Goal: Register for event/course

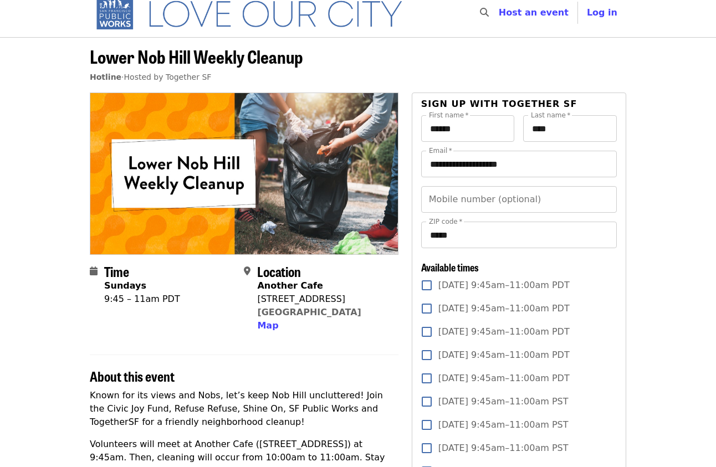
scroll to position [12, 0]
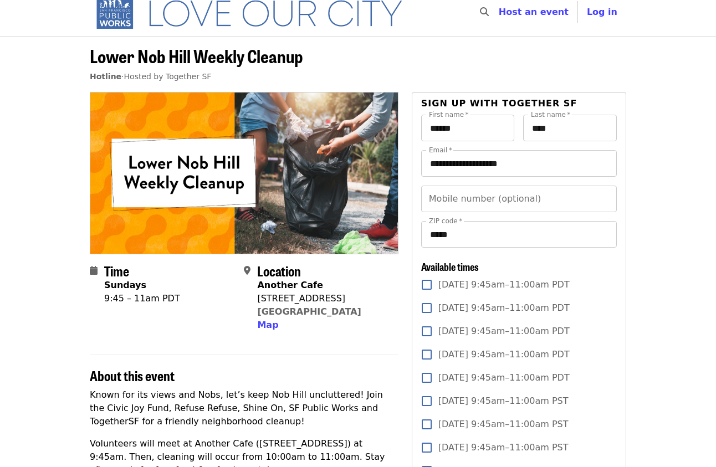
click at [467, 282] on span "Sun, Sep 28, 9:45am–11:00am PDT" at bounding box center [503, 284] width 131 height 13
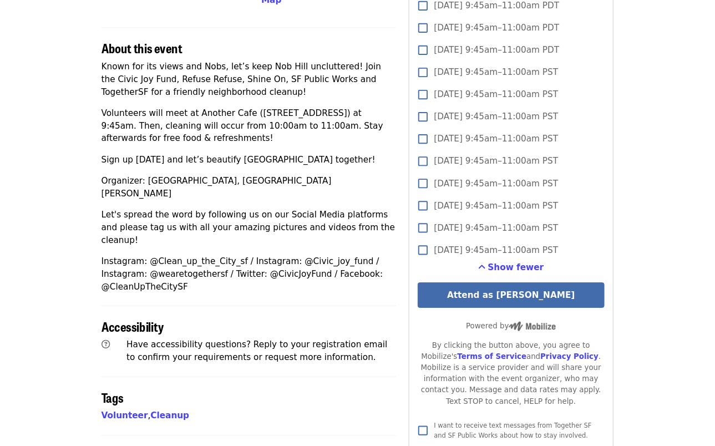
scroll to position [434, 0]
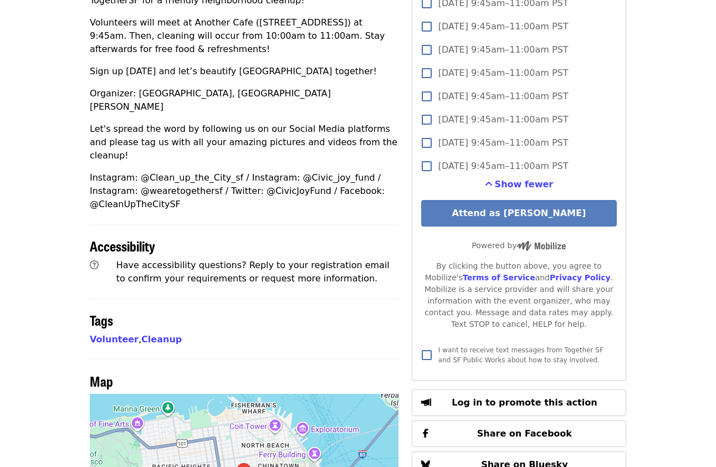
click at [494, 216] on button "Attend as Deanna" at bounding box center [519, 213] width 196 height 27
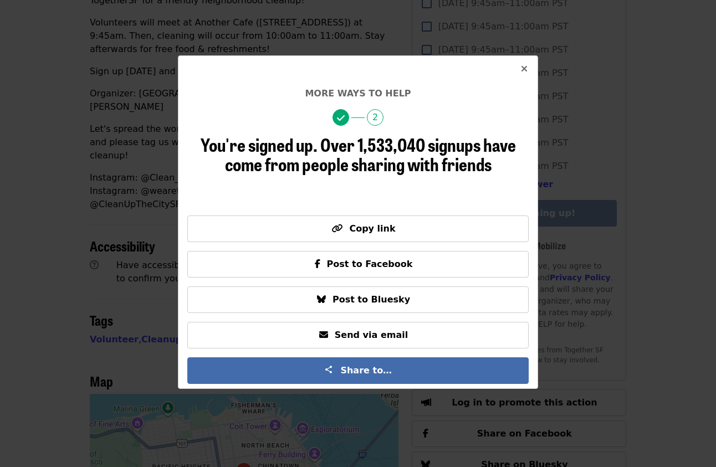
click at [524, 68] on icon "times icon" at bounding box center [524, 69] width 7 height 11
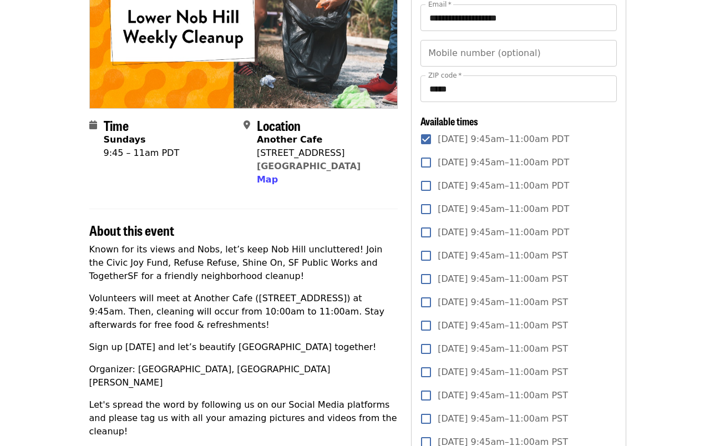
scroll to position [0, 0]
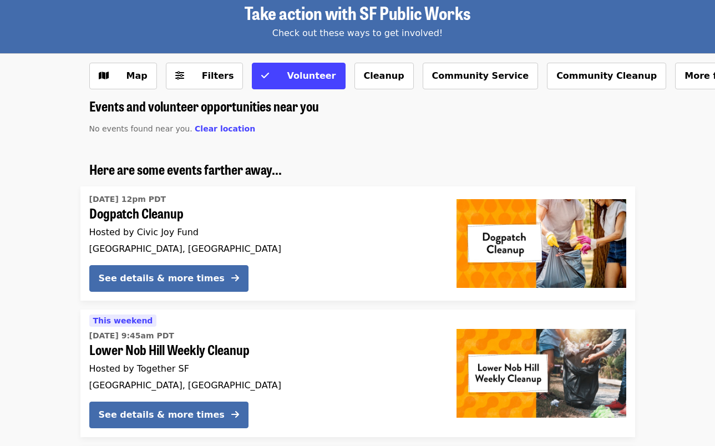
scroll to position [63, 0]
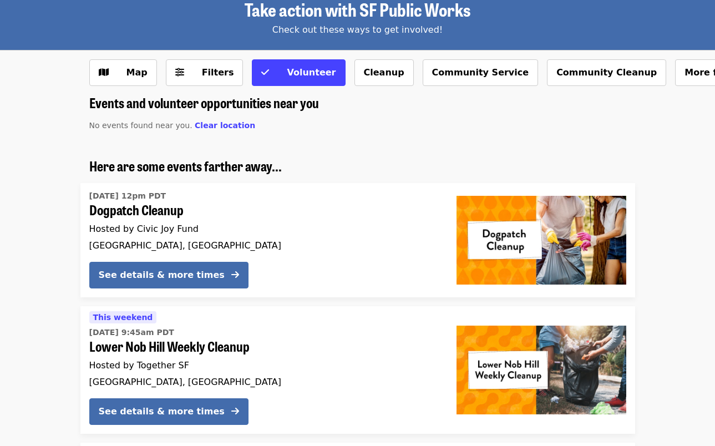
click at [233, 342] on span "Lower Nob Hill Weekly Cleanup" at bounding box center [263, 346] width 349 height 16
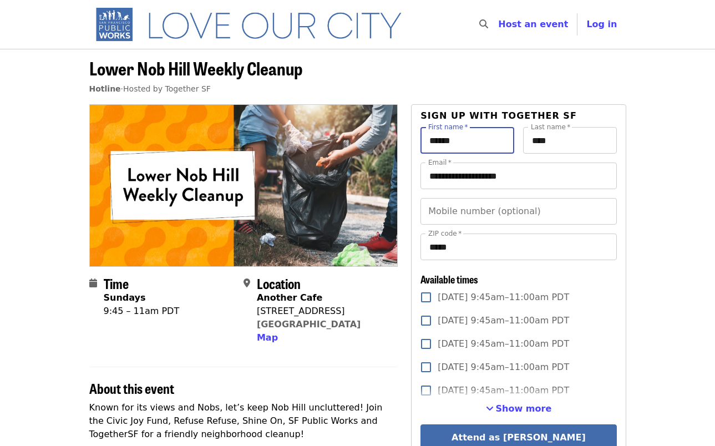
drag, startPoint x: 492, startPoint y: 140, endPoint x: 407, endPoint y: 134, distance: 85.6
type input "*****"
type input "**"
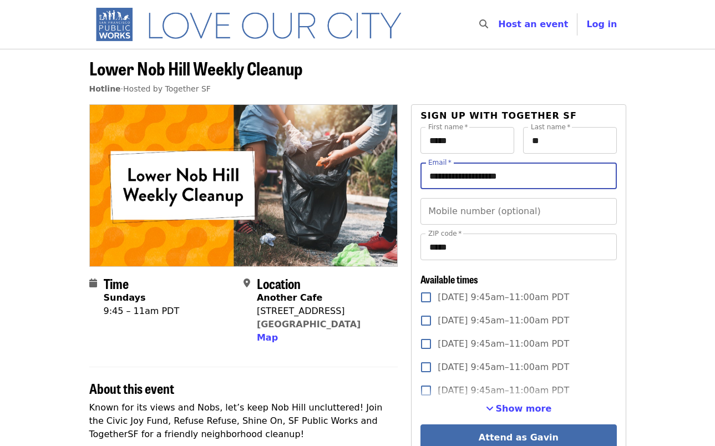
click at [454, 179] on input "**********" at bounding box center [518, 175] width 196 height 27
paste input "Email"
type input "**********"
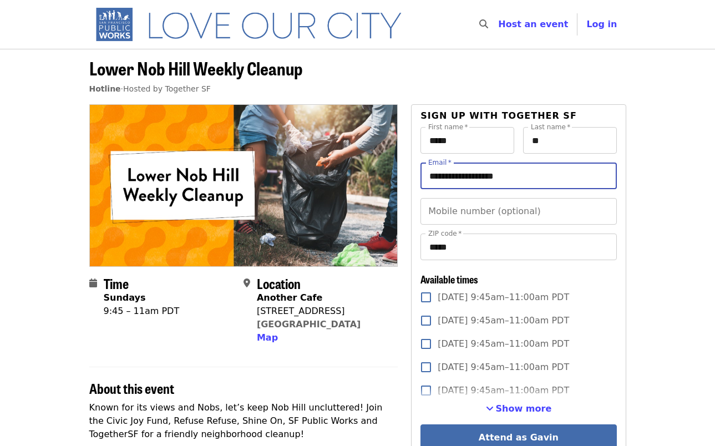
click at [491, 294] on span "[DATE] 9:45am–11:00am PDT" at bounding box center [502, 296] width 131 height 13
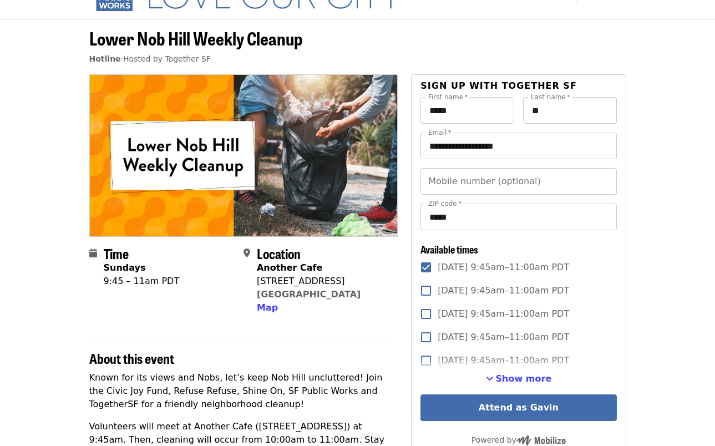
scroll to position [31, 0]
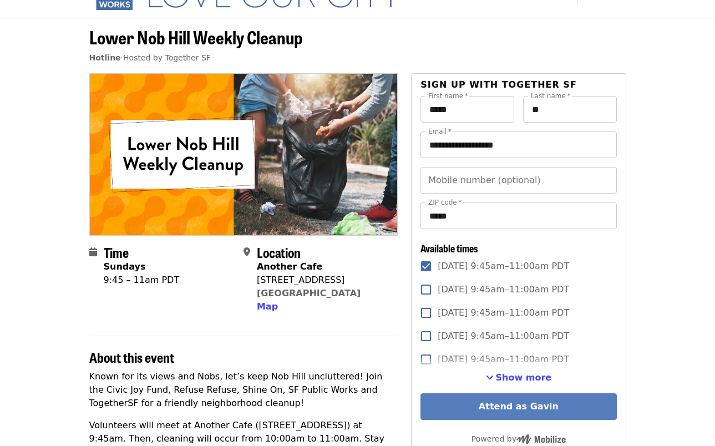
click at [513, 403] on button "Attend as Gavin" at bounding box center [518, 406] width 196 height 27
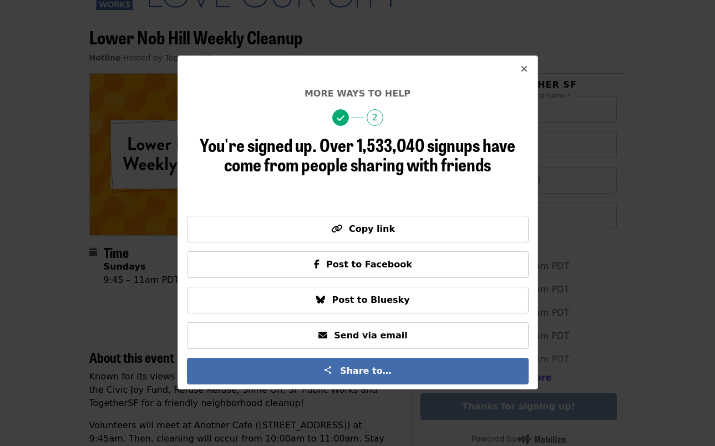
click at [524, 73] on icon "times icon" at bounding box center [524, 69] width 7 height 11
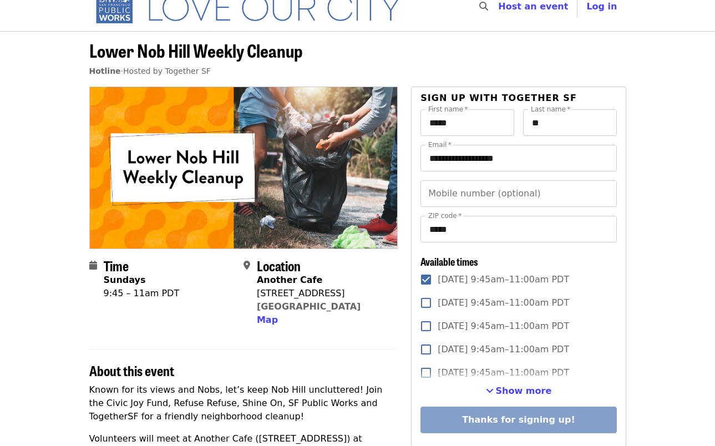
scroll to position [20, 0]
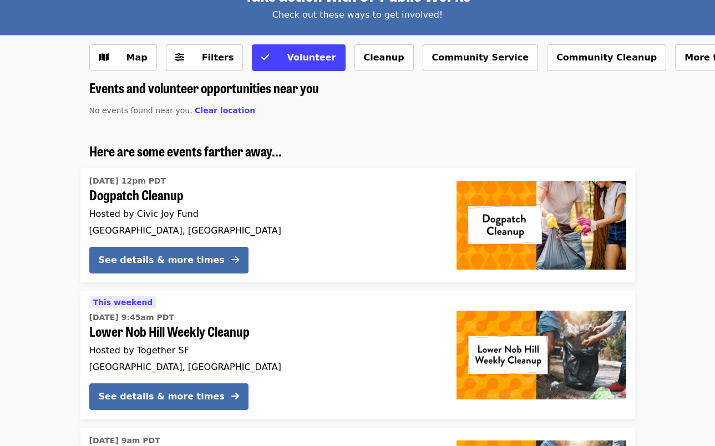
scroll to position [106, 0]
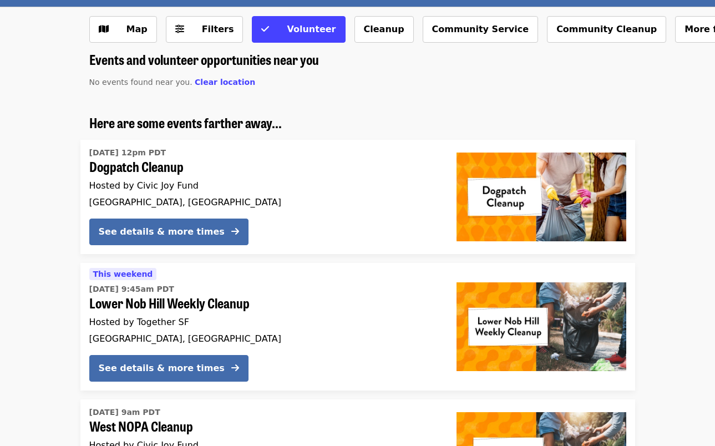
click at [193, 303] on span "Lower Nob Hill Weekly Cleanup" at bounding box center [263, 303] width 349 height 16
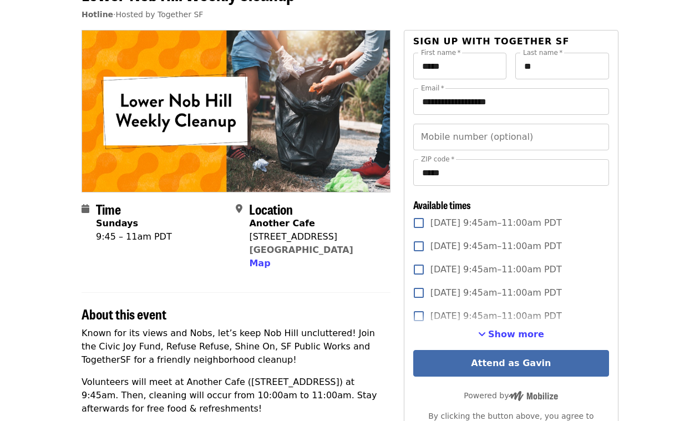
scroll to position [75, 0]
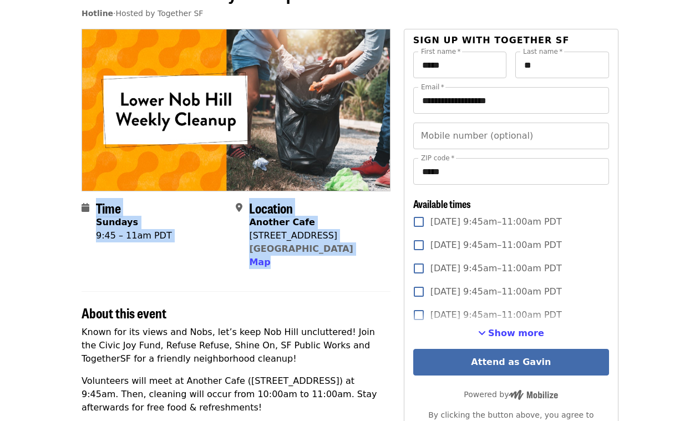
drag, startPoint x: 72, startPoint y: 204, endPoint x: 322, endPoint y: 292, distance: 264.4
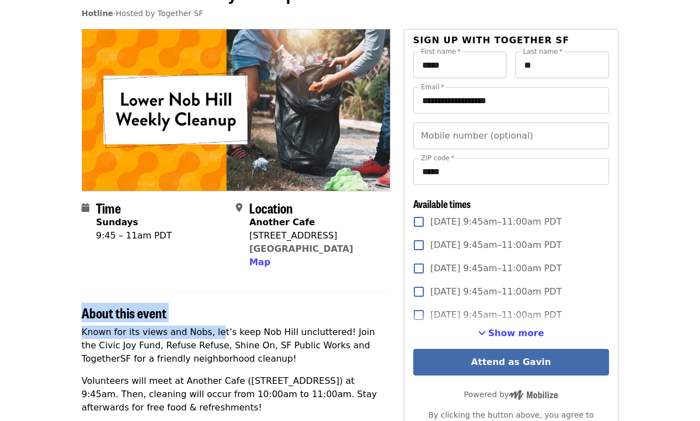
drag, startPoint x: 77, startPoint y: 313, endPoint x: 213, endPoint y: 335, distance: 138.6
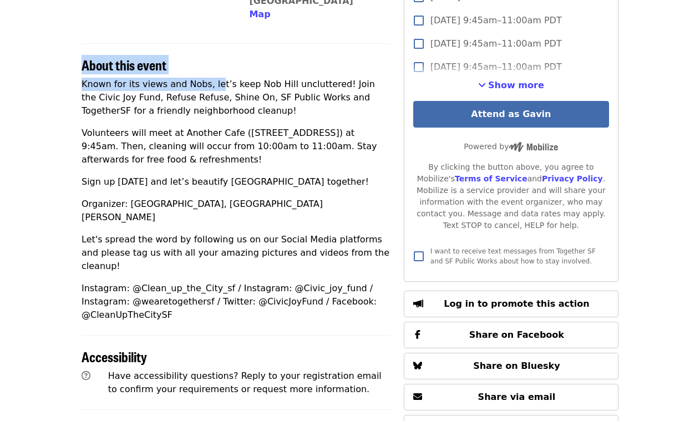
scroll to position [405, 0]
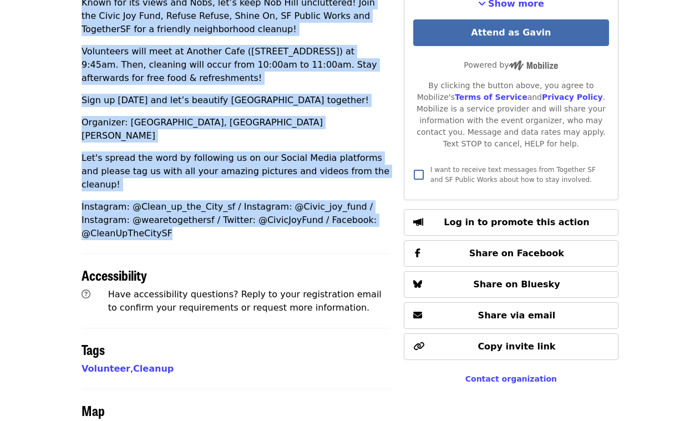
click at [206, 208] on p "Instagram: @Clean_up_the_City_sf / Instagram: @Civic_joy_fund / Instagram: @wea…" at bounding box center [235, 220] width 309 height 40
copy section "About this event Known for its views and Nobs, let’s keep Nob Hill uncluttered!…"
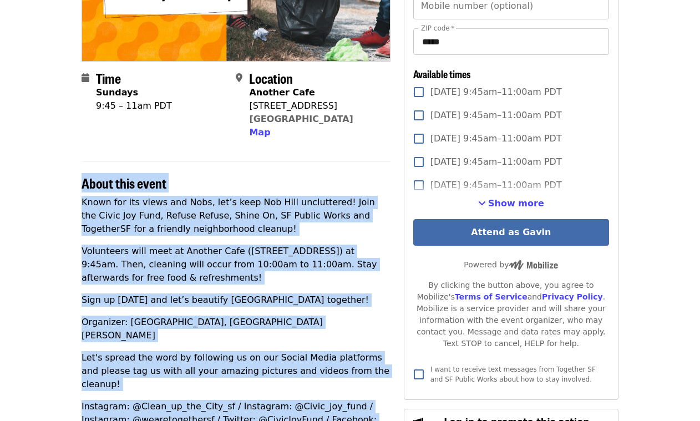
scroll to position [0, 0]
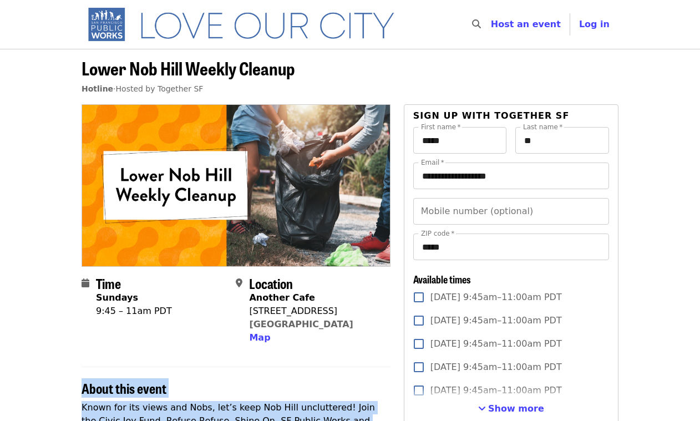
drag, startPoint x: 249, startPoint y: 283, endPoint x: 371, endPoint y: 330, distance: 131.3
click at [371, 330] on div "Location Another Cafe 1191 Pine St San Francisco, CA 94109 Map" at bounding box center [308, 310] width 145 height 69
copy div "Location Another Cafe 1191 Pine St San Francisco, CA 94109"
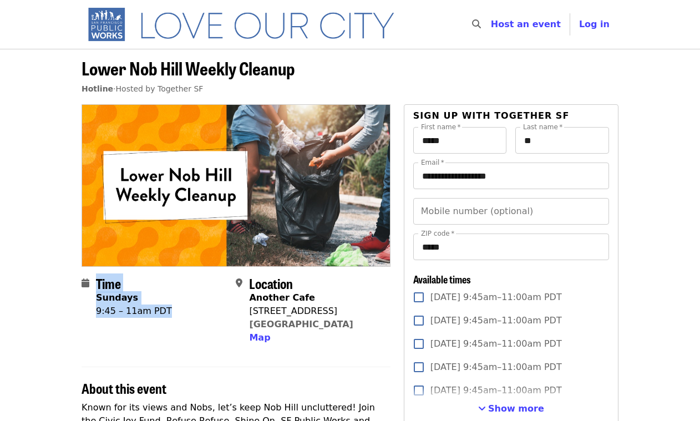
drag, startPoint x: 165, startPoint y: 309, endPoint x: 97, endPoint y: 286, distance: 71.3
click at [97, 286] on div "Time Sundays 9:45 – 11am PDT" at bounding box center [153, 310] width 145 height 69
copy div "Time Sundays 9:45 – 11am PDT"
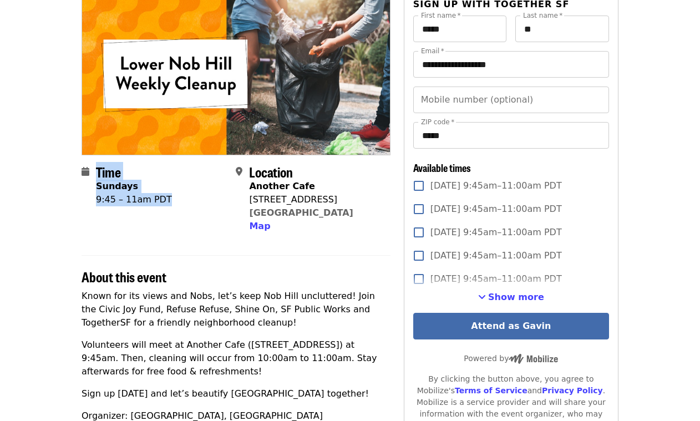
scroll to position [123, 0]
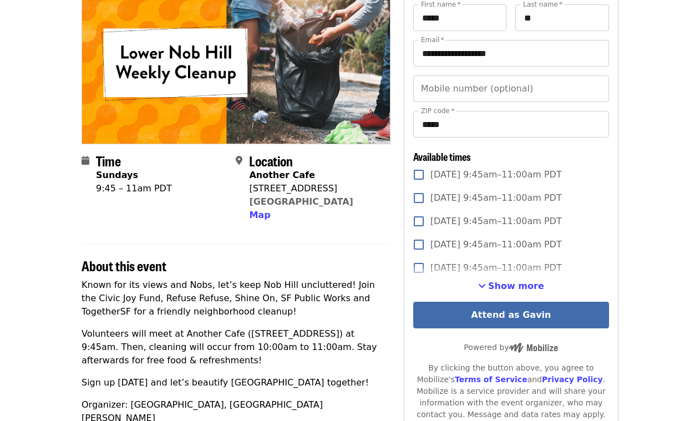
click at [149, 269] on span "About this event" at bounding box center [123, 265] width 85 height 19
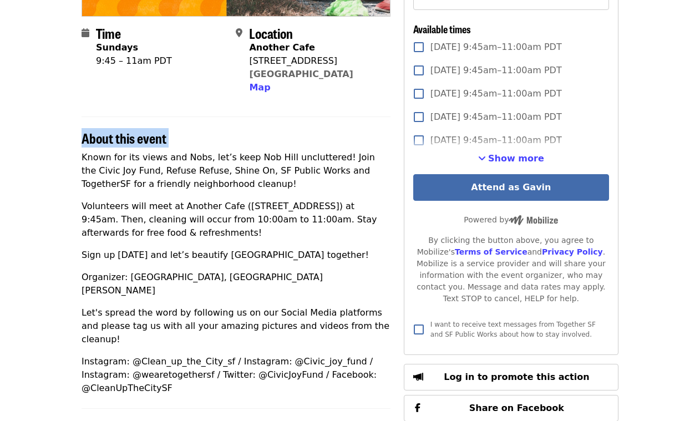
scroll to position [292, 0]
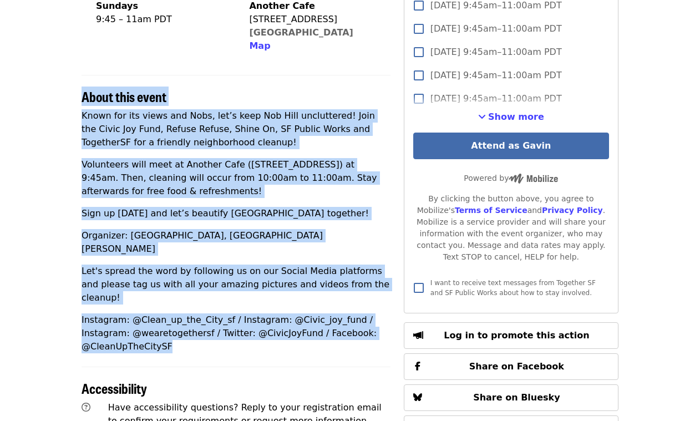
click at [197, 338] on div "Time Sundays 9:45 – 11am PDT Location Another Cafe 1191 Pine St San Francisco, …" at bounding box center [235, 264] width 309 height 903
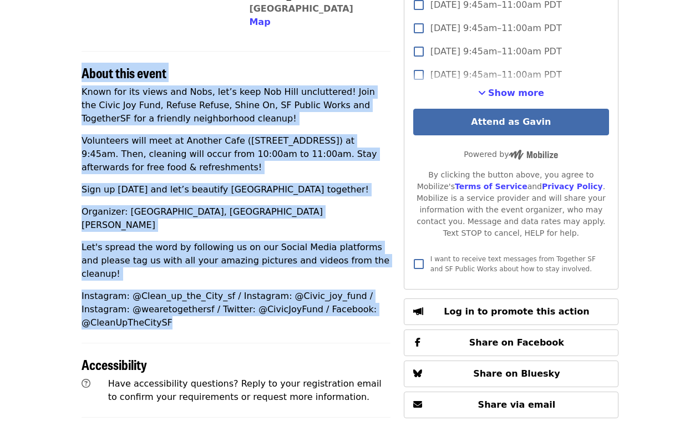
scroll to position [335, 0]
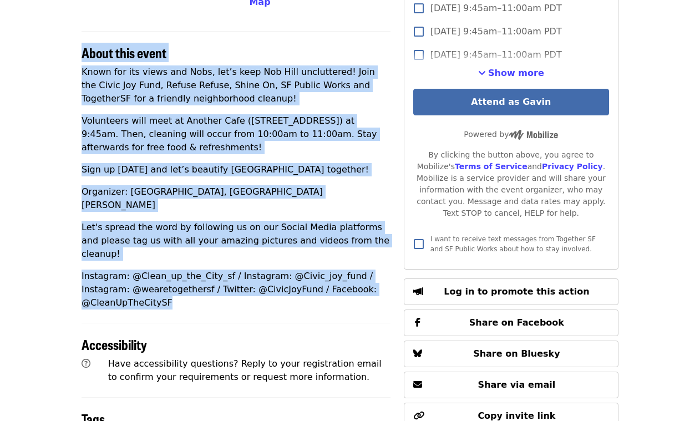
copy div "About this event Known for its views and Nobs, let’s keep Nob Hill uncluttered!…"
click at [258, 141] on p "Volunteers will meet at Another Cafe ([STREET_ADDRESS]) at 9:45am. Then, cleani…" at bounding box center [235, 134] width 309 height 40
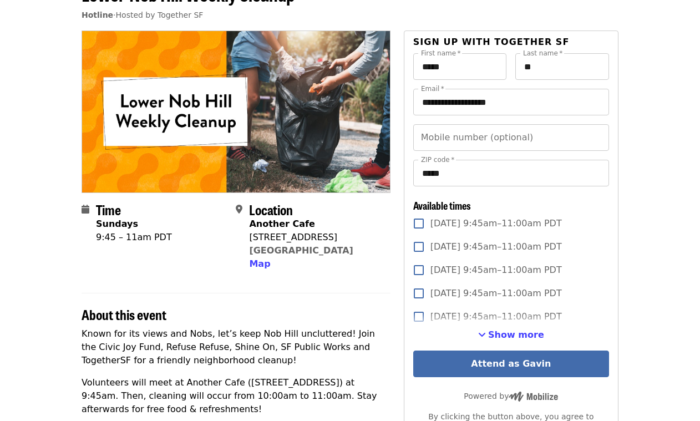
scroll to position [0, 0]
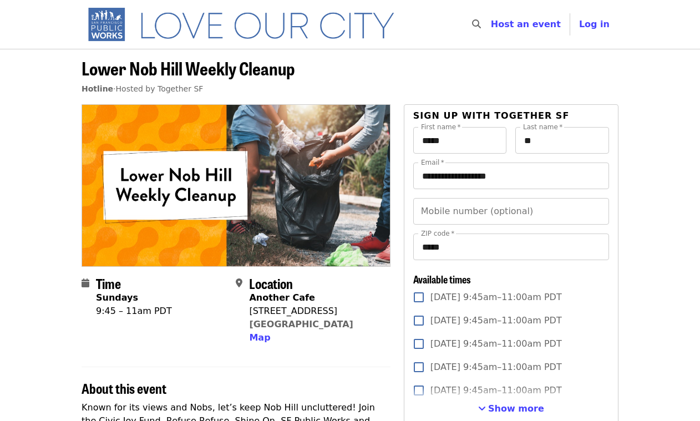
click at [120, 72] on span "Lower Nob Hill Weekly Cleanup" at bounding box center [187, 68] width 213 height 26
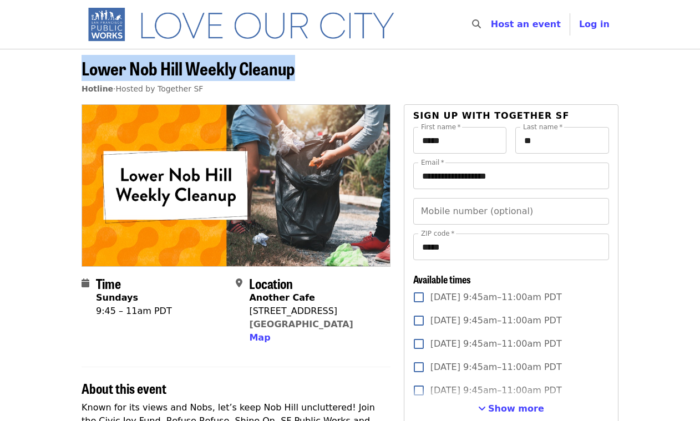
drag, startPoint x: 120, startPoint y: 72, endPoint x: 266, endPoint y: 70, distance: 146.4
click at [266, 70] on span "Lower Nob Hill Weekly Cleanup" at bounding box center [187, 68] width 213 height 26
copy span "Lower Nob Hill Weekly Cleanup"
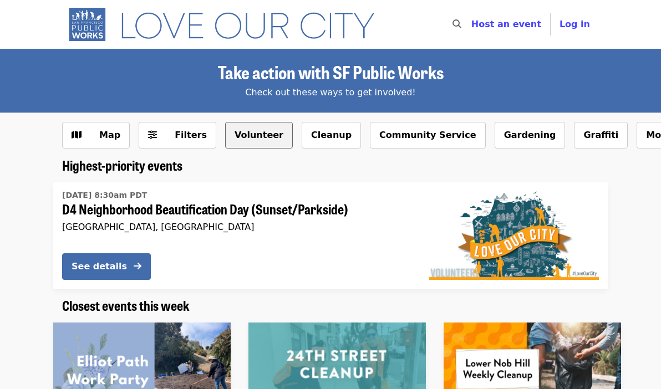
click at [241, 137] on button "Volunteer" at bounding box center [259, 135] width 68 height 27
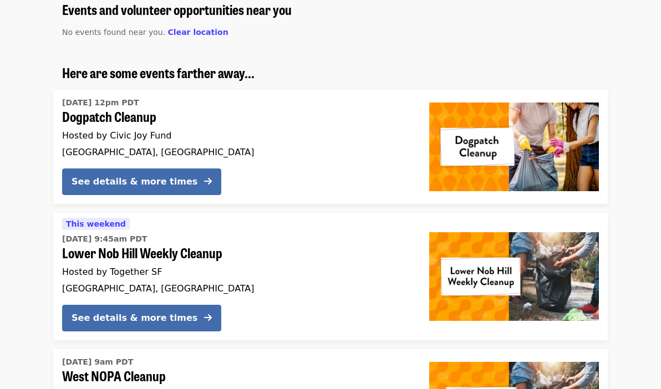
scroll to position [142, 0]
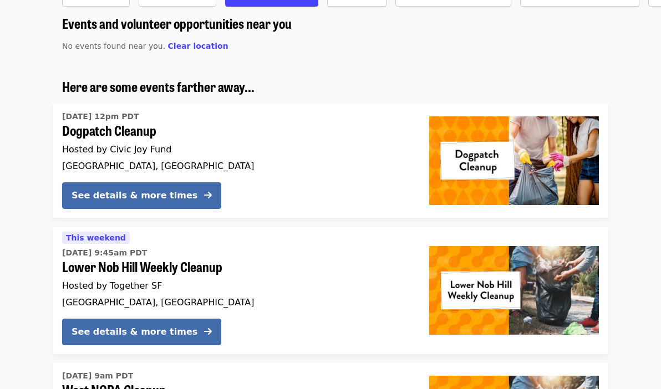
click at [27, 53] on div "Events and volunteer opportunities near you No events found near you. Clear loc…" at bounding box center [330, 381] width 661 height 731
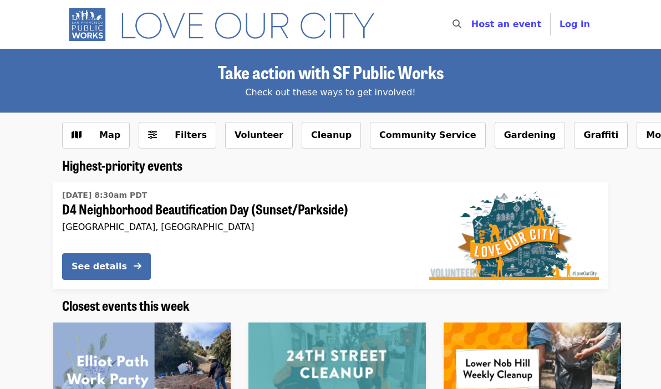
scroll to position [142, 0]
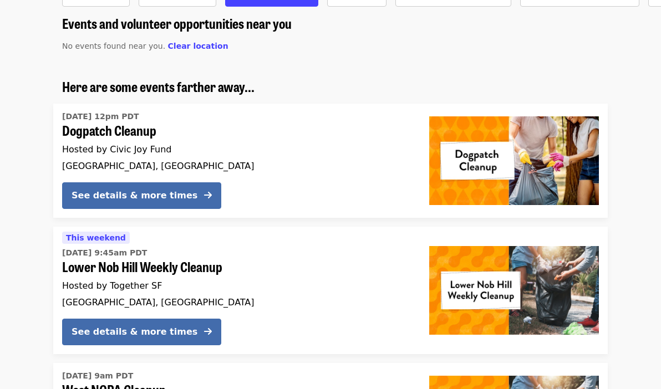
click at [93, 266] on span "Lower Nob Hill Weekly Cleanup" at bounding box center [236, 267] width 349 height 16
